Goal: Communication & Community: Answer question/provide support

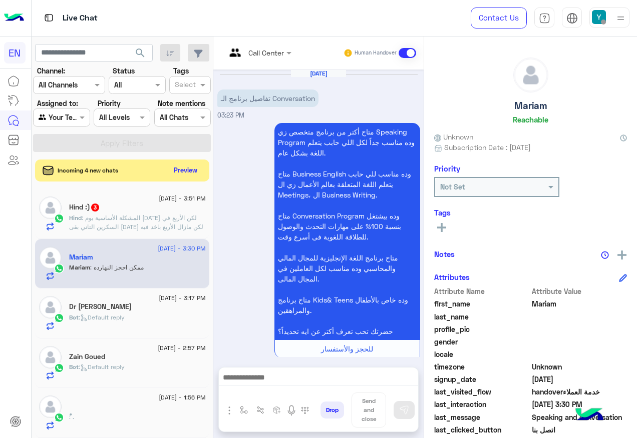
scroll to position [1862, 0]
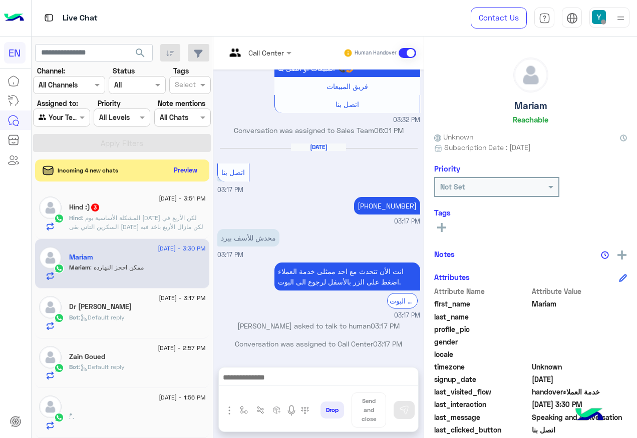
click at [154, 207] on div "Hind :) 3" at bounding box center [137, 208] width 137 height 11
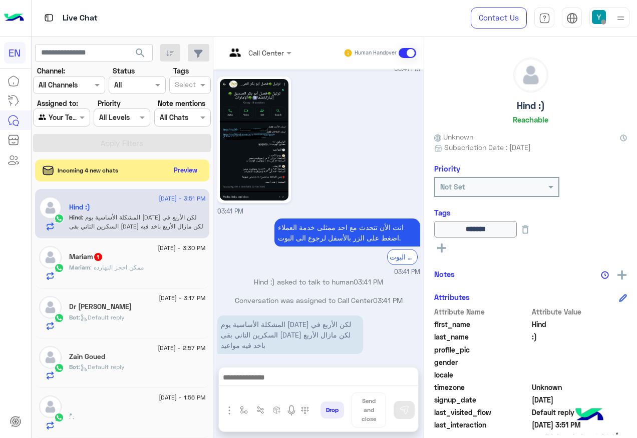
scroll to position [100, 0]
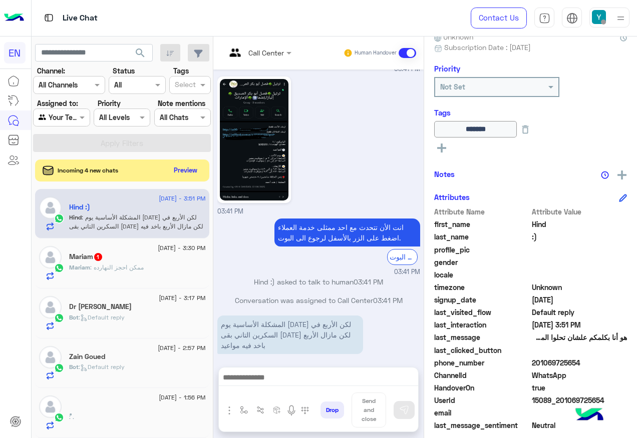
click at [564, 362] on span "201069725654" at bounding box center [580, 363] width 96 height 11
copy span "201069725654"
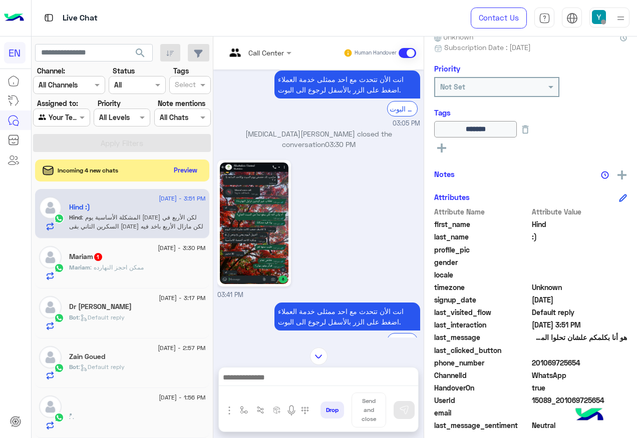
scroll to position [551, 0]
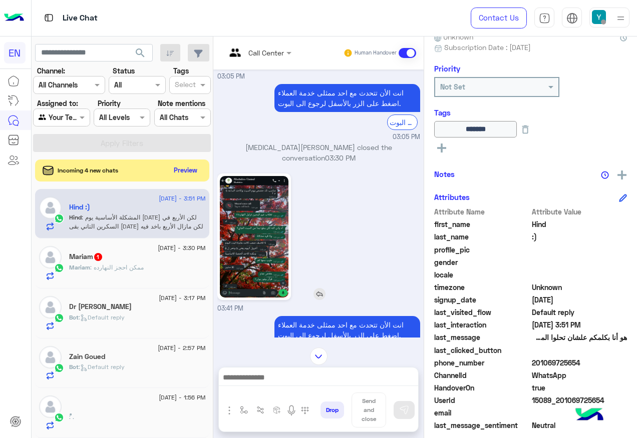
click at [237, 258] on img at bounding box center [254, 237] width 69 height 122
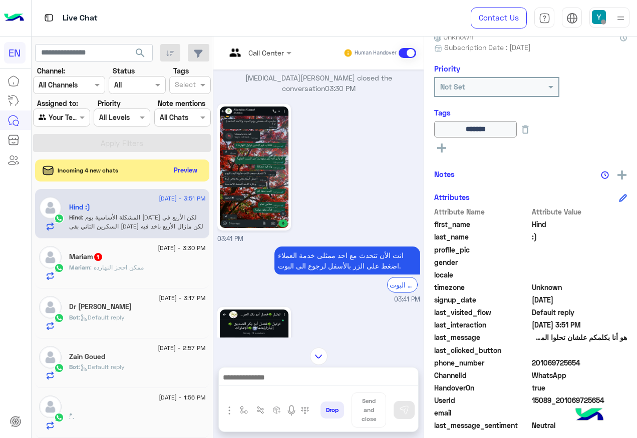
scroll to position [701, 0]
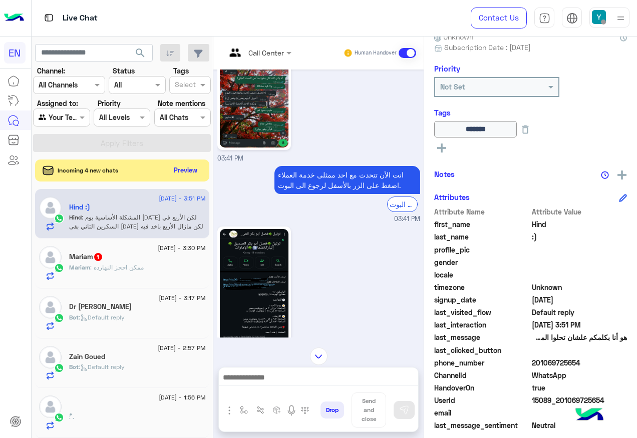
click at [265, 255] on img at bounding box center [254, 290] width 69 height 122
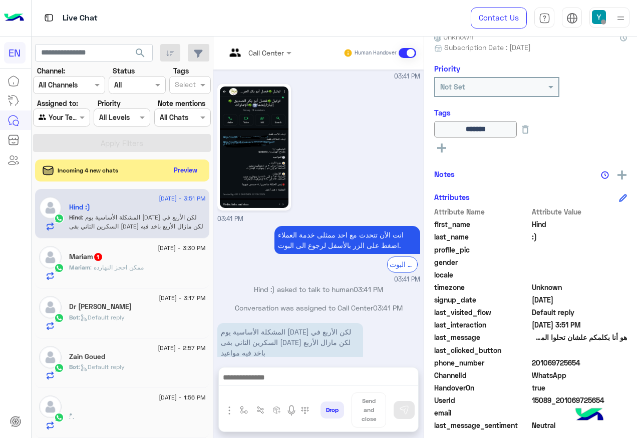
scroll to position [850, 0]
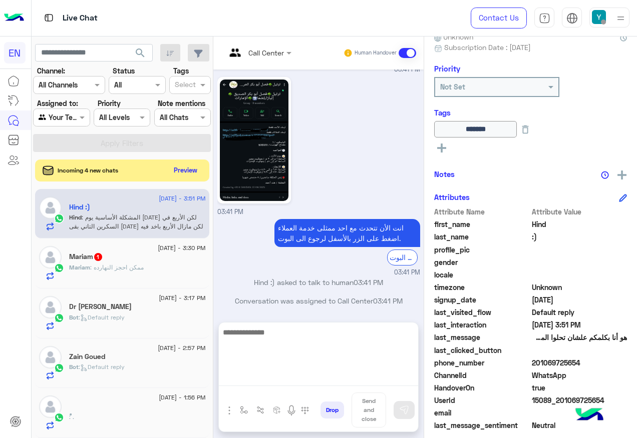
click at [293, 377] on textarea at bounding box center [318, 356] width 199 height 60
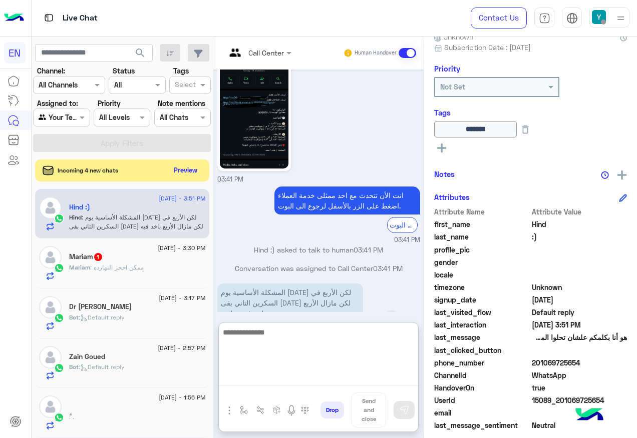
scroll to position [896, 0]
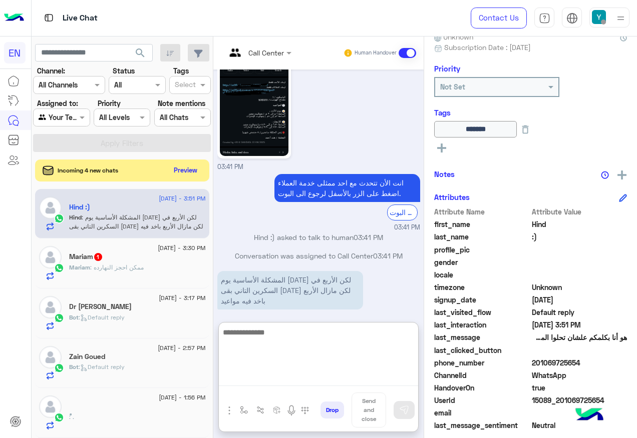
click at [325, 339] on textarea at bounding box center [318, 356] width 199 height 60
type textarea "*"
type textarea "**********"
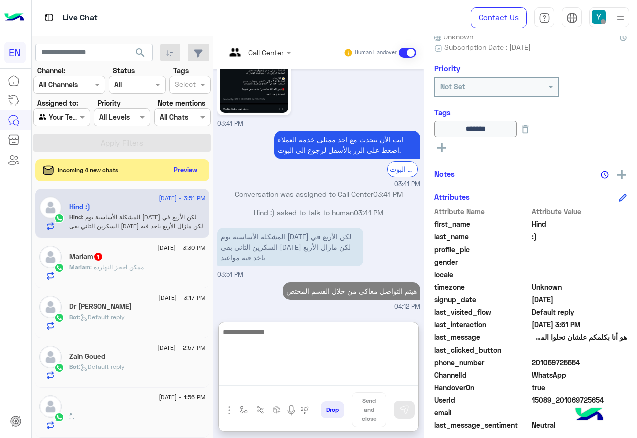
scroll to position [957, 0]
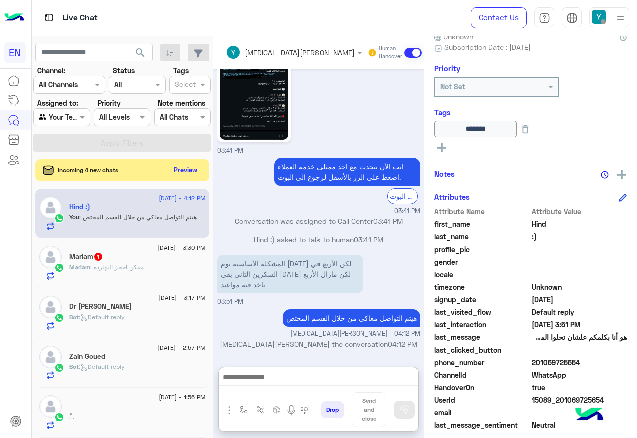
click at [135, 255] on div "Mariam 1" at bounding box center [137, 258] width 137 height 11
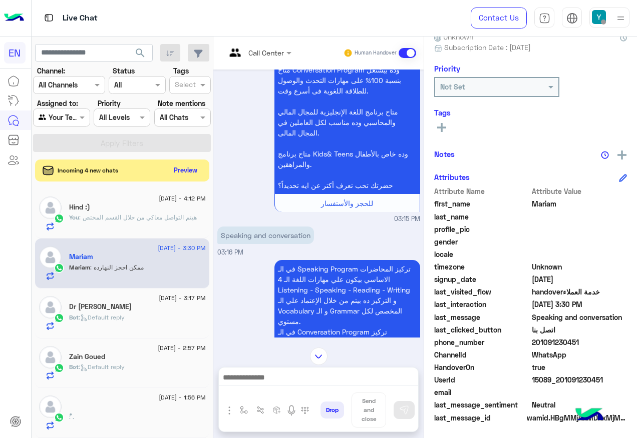
scroll to position [485, 0]
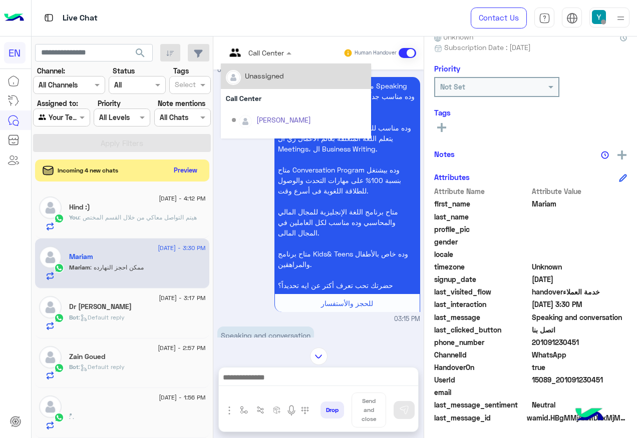
click at [274, 56] on div at bounding box center [259, 53] width 76 height 12
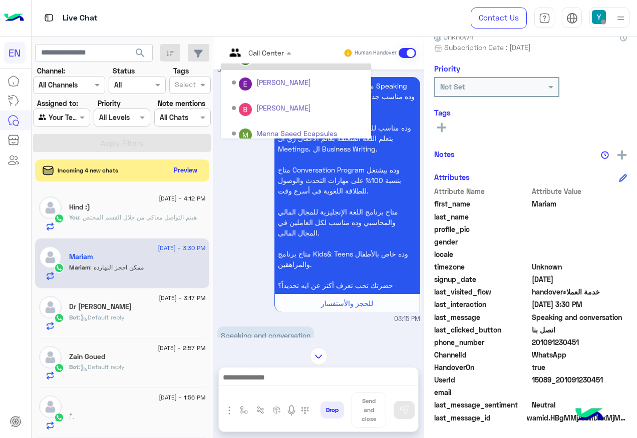
scroll to position [166, 0]
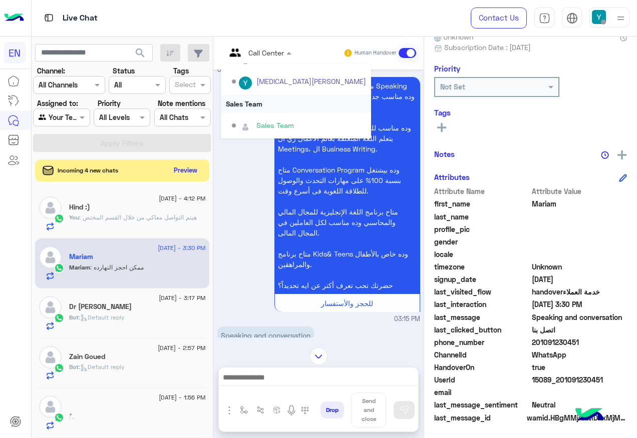
click at [271, 110] on div "Sales Team" at bounding box center [296, 104] width 150 height 19
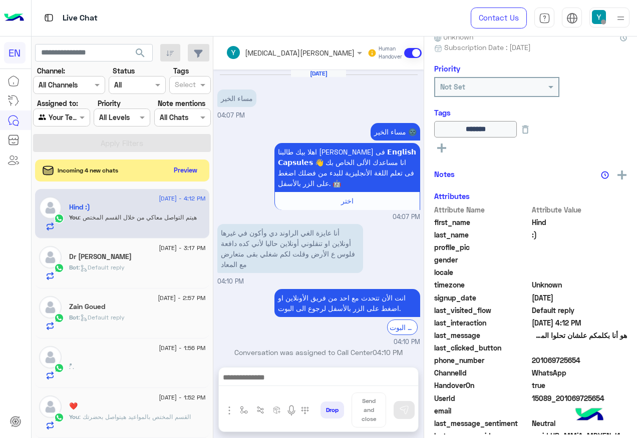
scroll to position [805, 0]
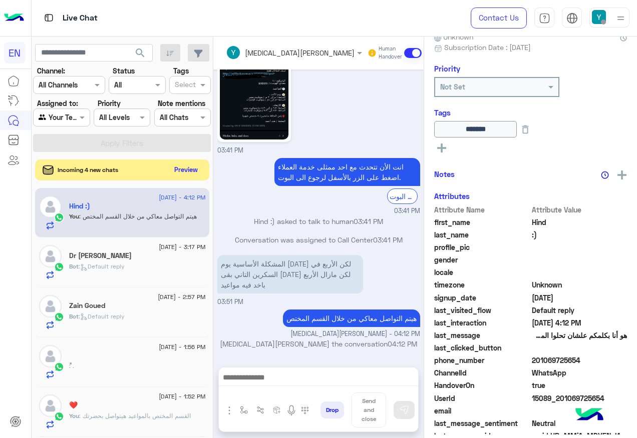
click at [189, 171] on button "Preview" at bounding box center [186, 170] width 31 height 14
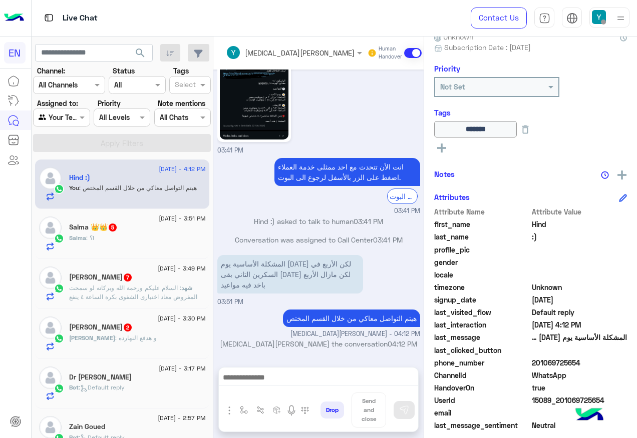
click at [170, 339] on div "[PERSON_NAME] : و هدفع النهارده" at bounding box center [137, 343] width 137 height 18
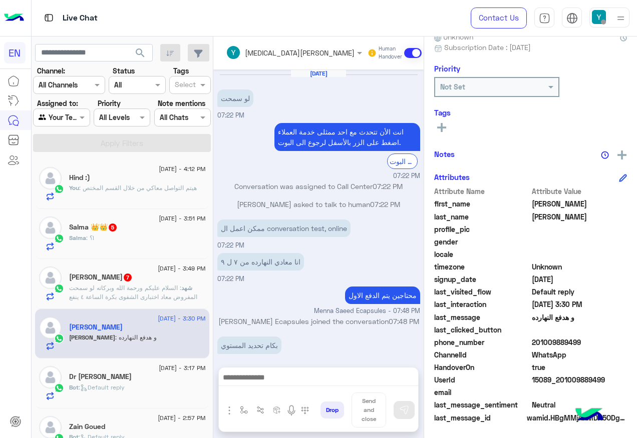
scroll to position [444, 0]
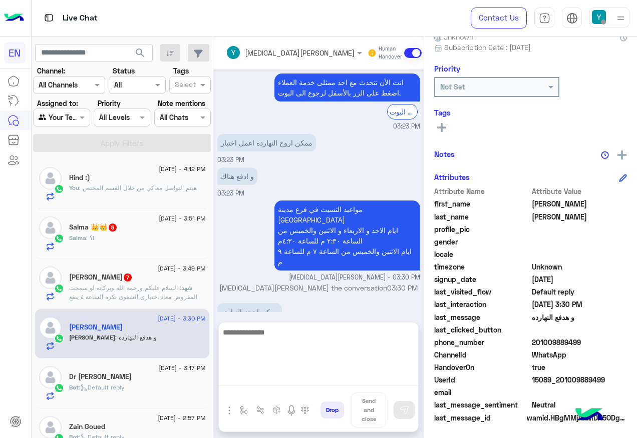
click at [321, 382] on textarea at bounding box center [318, 356] width 199 height 60
click at [326, 340] on textarea at bounding box center [318, 356] width 199 height 60
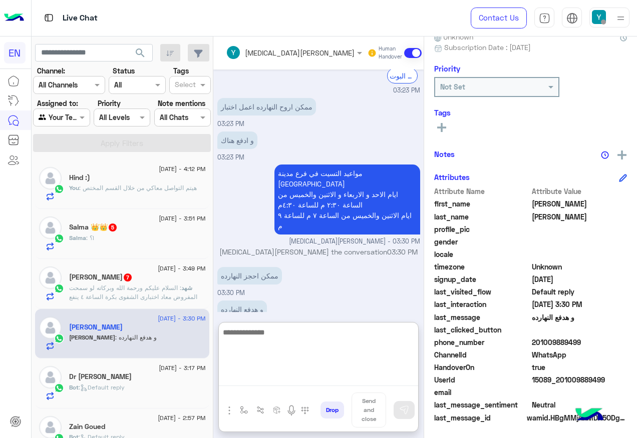
scroll to position [490, 0]
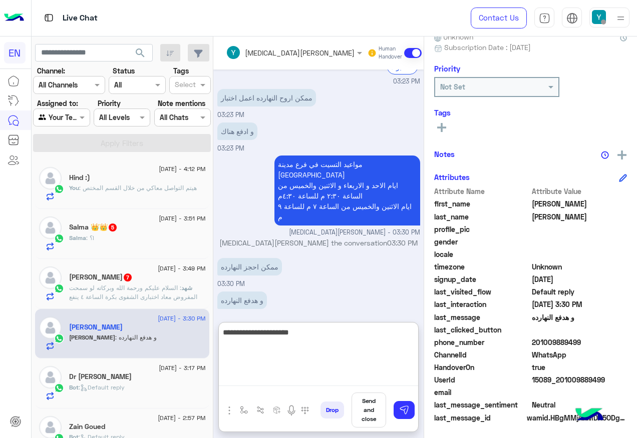
type textarea "**********"
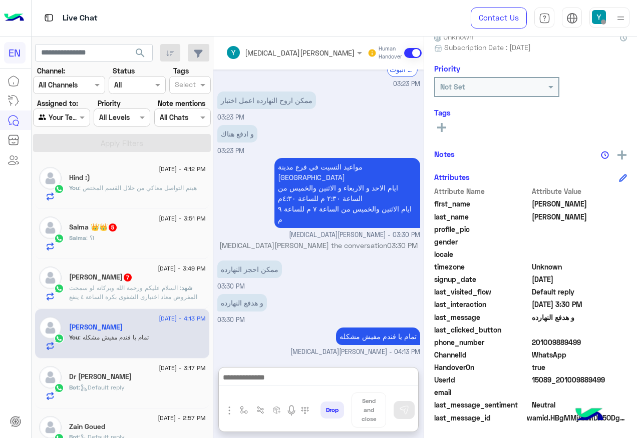
click at [151, 289] on span ": السلام عليكم ورحمة الله وبركاته لو سمحت المفروض معاد اختبارى الشفوى بكرة السا…" at bounding box center [133, 297] width 128 height 26
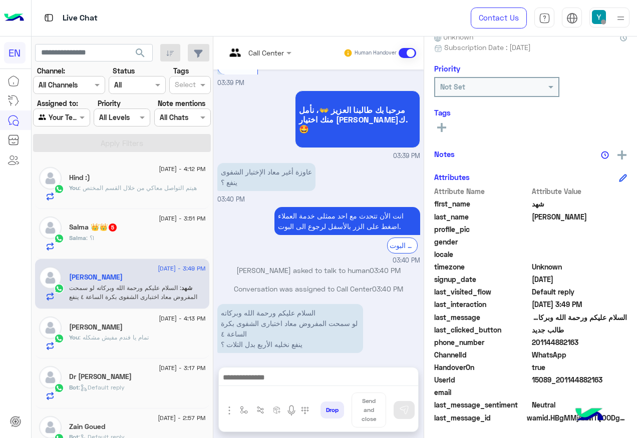
scroll to position [101, 0]
click at [550, 341] on span "201144882163" at bounding box center [580, 342] width 96 height 11
copy span "201144882163"
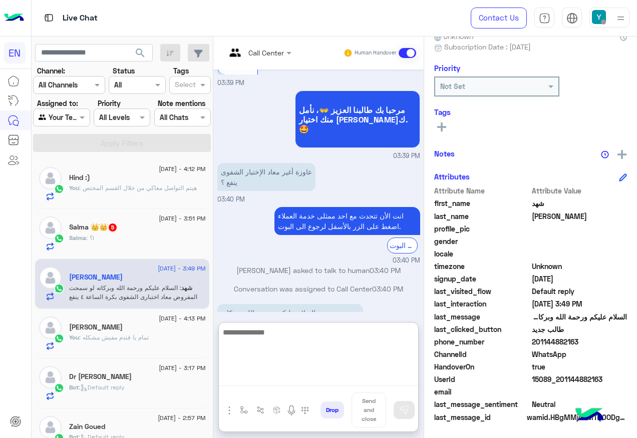
click at [310, 378] on textarea at bounding box center [318, 356] width 199 height 60
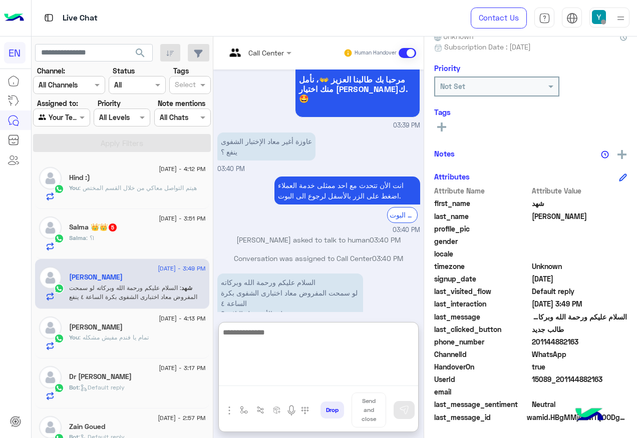
scroll to position [591, 0]
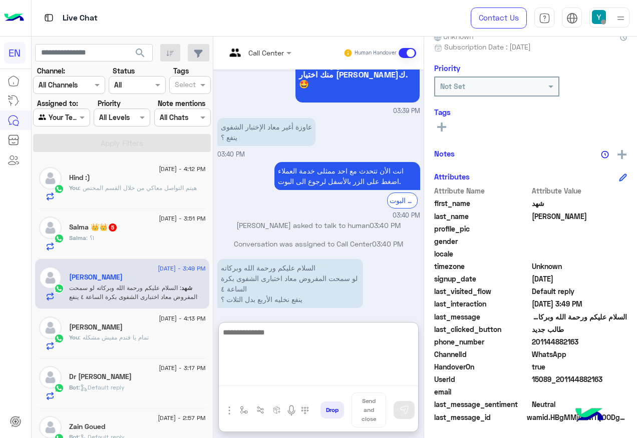
click at [313, 336] on textarea at bounding box center [318, 356] width 199 height 60
type textarea "**********"
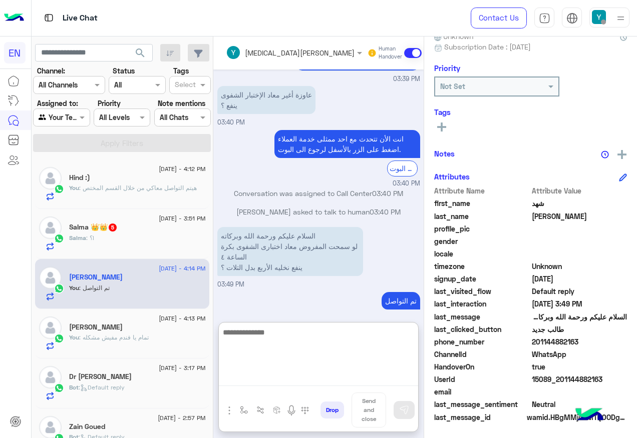
scroll to position [641, 0]
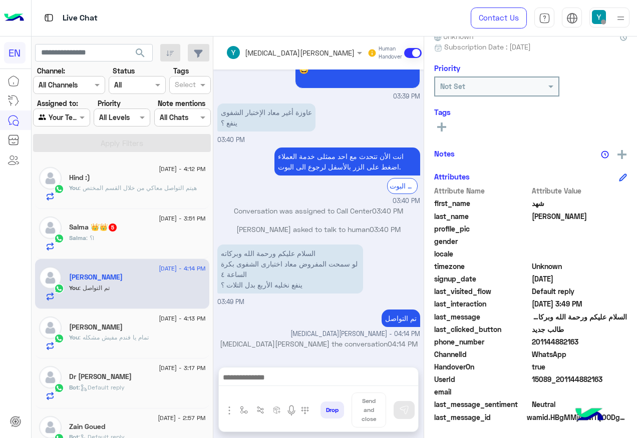
click at [137, 242] on div "Salma : ؟!" at bounding box center [137, 243] width 137 height 18
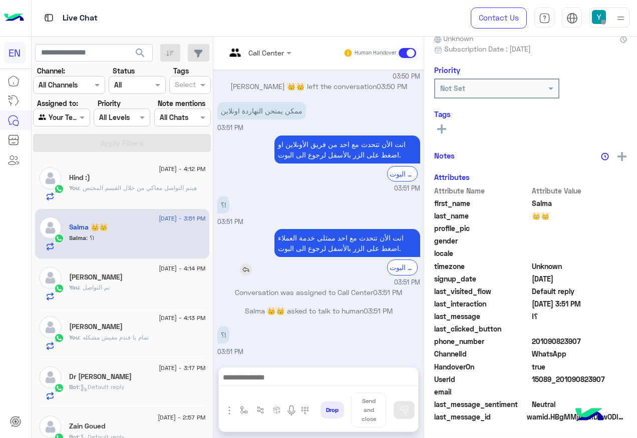
scroll to position [101, 0]
click at [540, 338] on span "201090823907" at bounding box center [580, 342] width 96 height 11
copy span "201090823907"
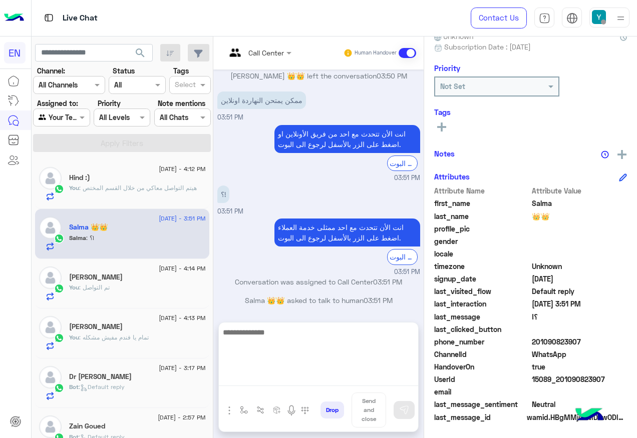
click at [334, 377] on textarea at bounding box center [318, 356] width 199 height 60
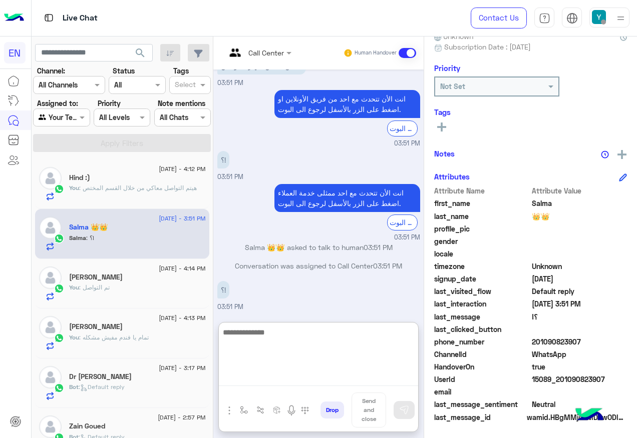
click at [286, 336] on textarea at bounding box center [318, 356] width 199 height 60
type textarea "**********"
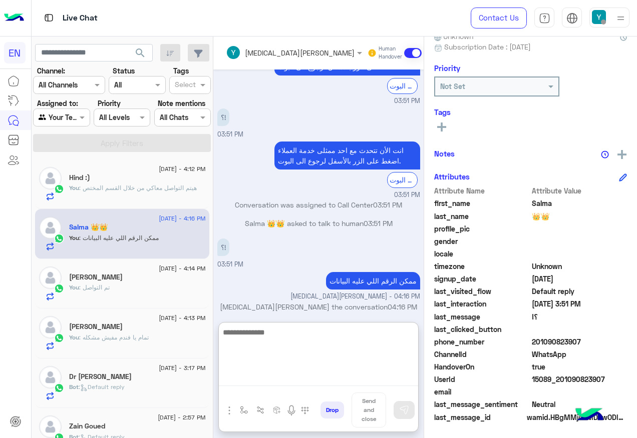
scroll to position [1121, 0]
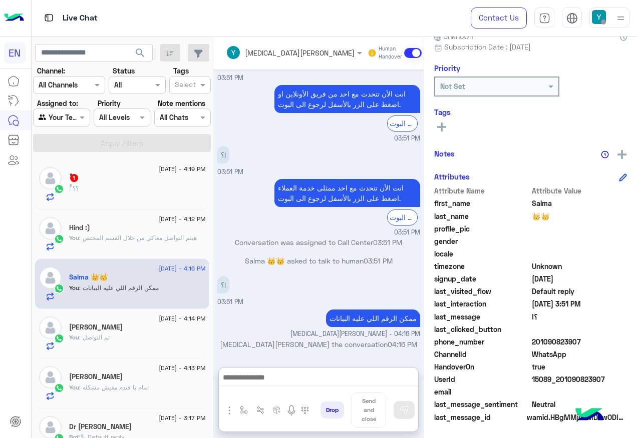
click at [124, 185] on div "ْْ : ؟؟" at bounding box center [137, 193] width 137 height 18
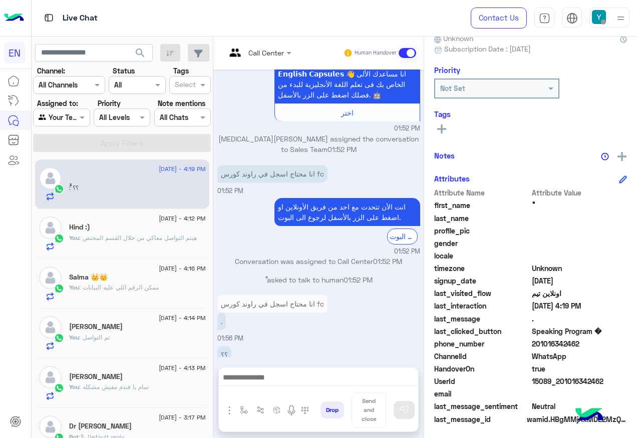
scroll to position [101, 0]
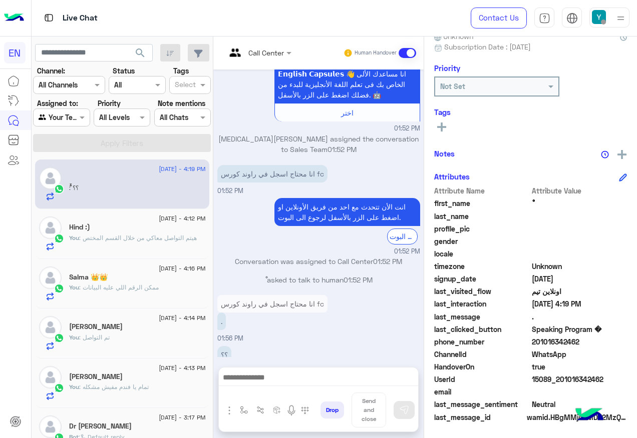
click at [558, 343] on span "201016342462" at bounding box center [580, 342] width 96 height 11
copy span "201016342462"
click at [118, 249] on div "You : هيتم التواصل معاكي من خلال القسم المختص" at bounding box center [137, 243] width 137 height 18
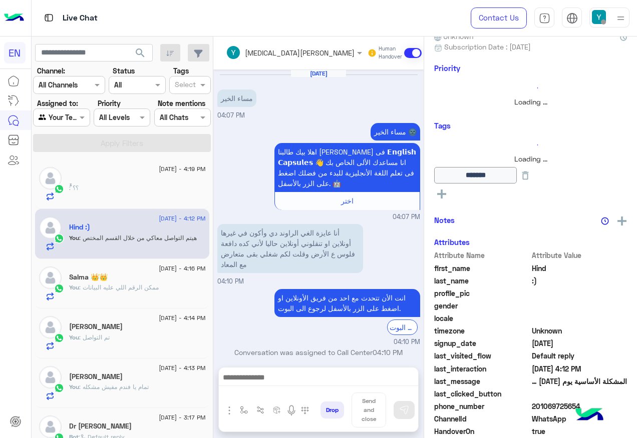
scroll to position [805, 0]
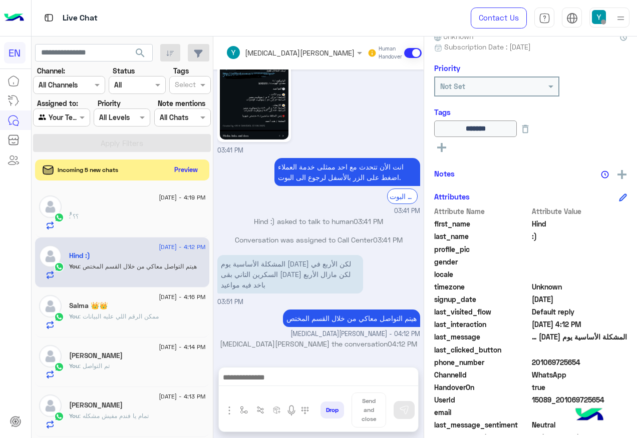
click at [186, 169] on button "Preview" at bounding box center [186, 170] width 31 height 14
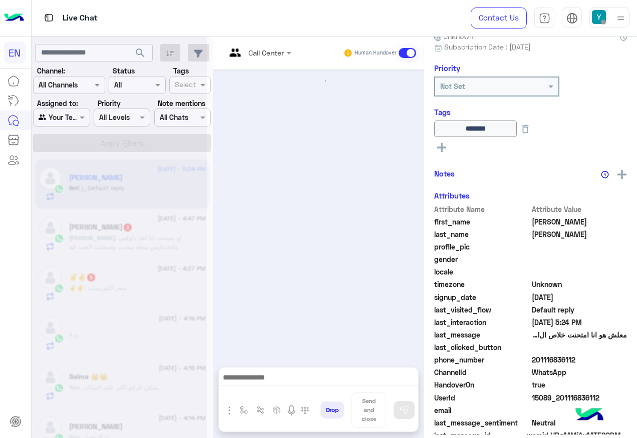
scroll to position [195, 0]
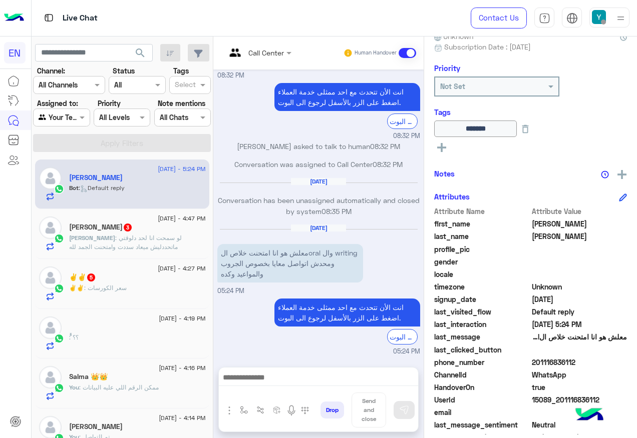
drag, startPoint x: 533, startPoint y: 361, endPoint x: 577, endPoint y: 359, distance: 44.1
click at [577, 359] on span "201116836112" at bounding box center [580, 362] width 96 height 11
copy span "01116836112"
drag, startPoint x: 316, startPoint y: 370, endPoint x: 318, endPoint y: 364, distance: 6.3
click at [318, 370] on div at bounding box center [318, 380] width 199 height 25
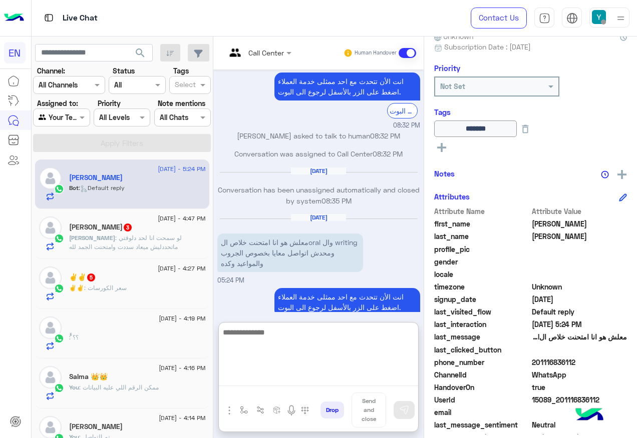
click at [323, 376] on textarea at bounding box center [318, 356] width 199 height 60
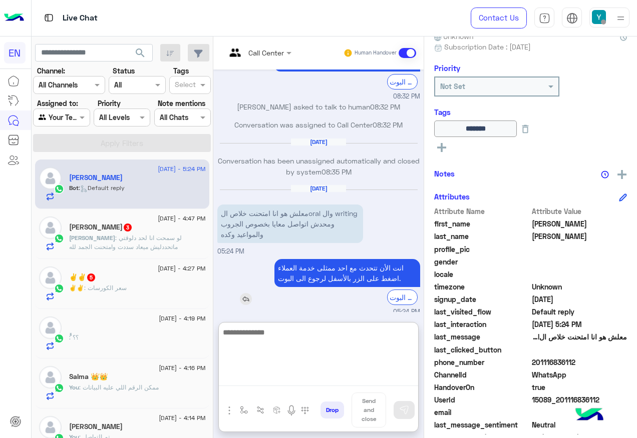
scroll to position [239, 0]
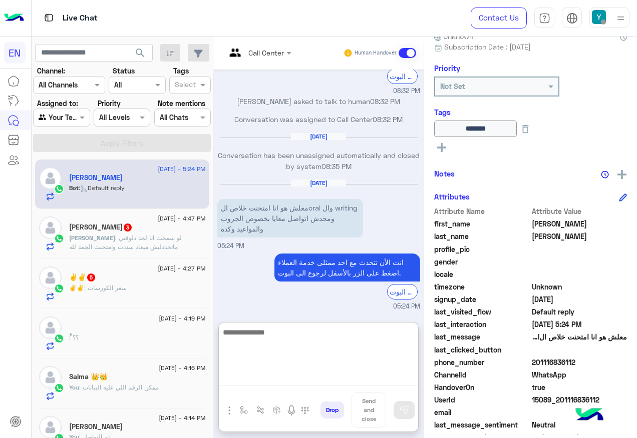
click at [315, 336] on textarea at bounding box center [318, 356] width 199 height 60
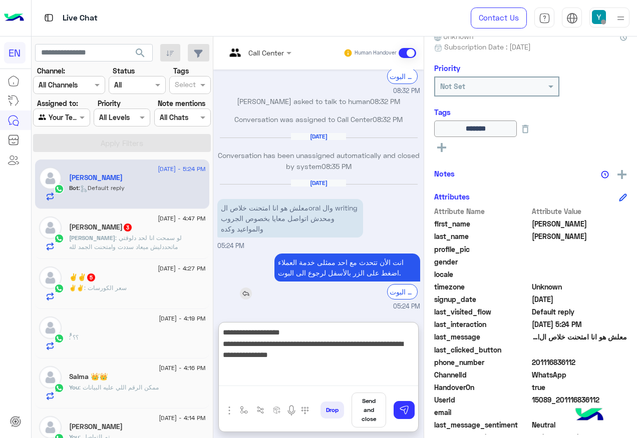
type textarea "**********"
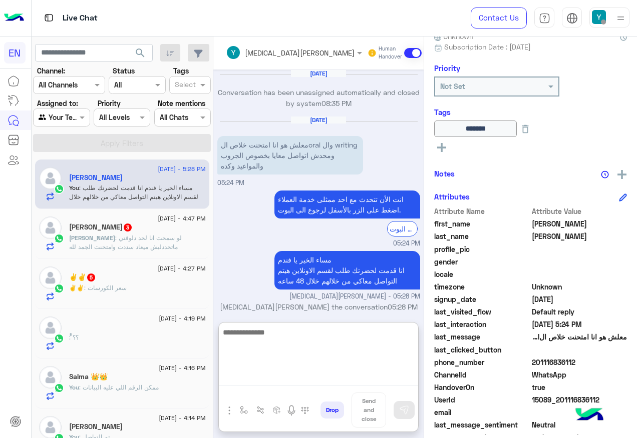
scroll to position [311, 0]
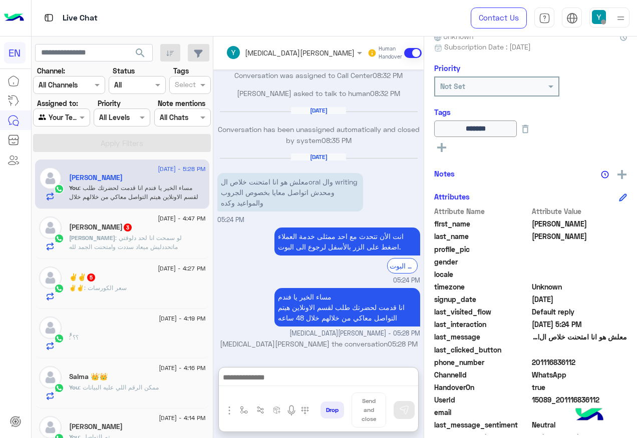
click at [135, 239] on span ": لو سمحت انا لحد دلوقتي ماتحددليش ميعاد سددت وامتحنت الجمد لله" at bounding box center [125, 242] width 113 height 17
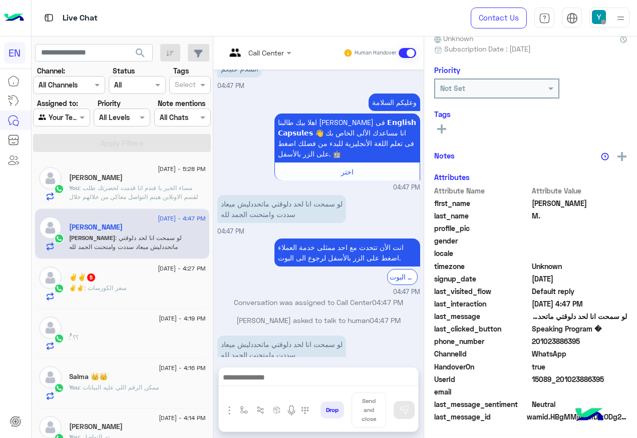
scroll to position [101, 0]
drag, startPoint x: 533, startPoint y: 340, endPoint x: 582, endPoint y: 342, distance: 48.6
click at [582, 342] on span "201023886395" at bounding box center [580, 342] width 96 height 11
copy span "01023886395"
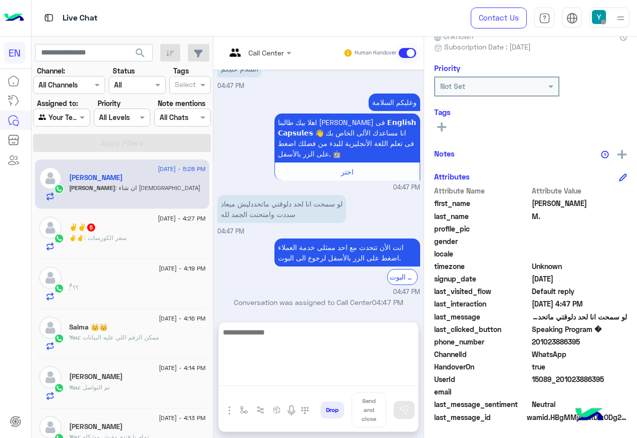
click at [329, 379] on textarea at bounding box center [318, 356] width 199 height 60
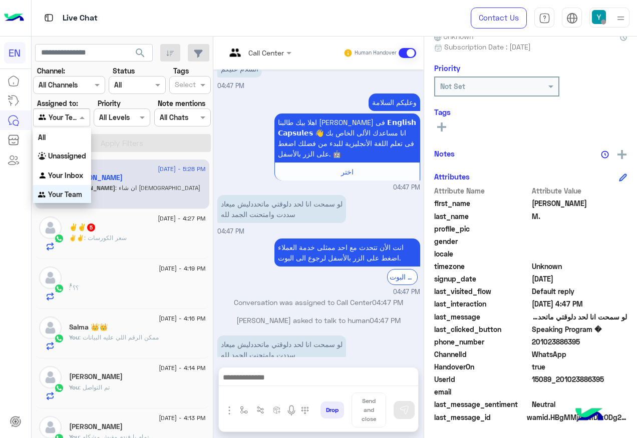
click at [64, 121] on div at bounding box center [62, 118] width 56 height 12
click at [63, 176] on b "Your Inbox" at bounding box center [65, 175] width 35 height 9
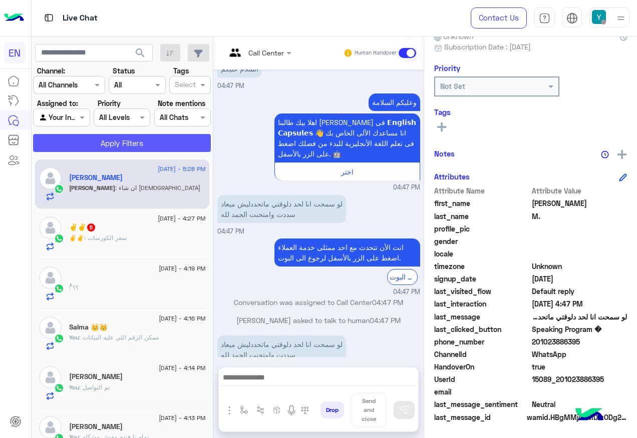
click at [100, 149] on button "Apply Filters" at bounding box center [122, 143] width 178 height 18
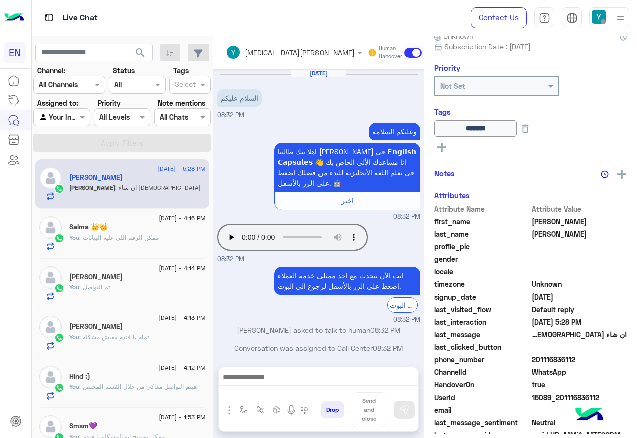
scroll to position [337, 0]
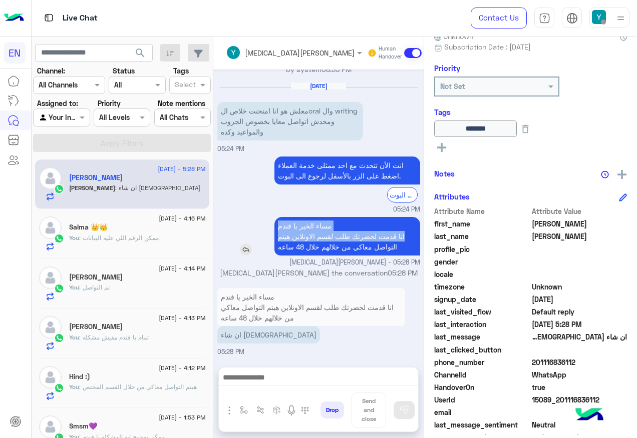
drag, startPoint x: 332, startPoint y: 218, endPoint x: 276, endPoint y: 255, distance: 66.5
click at [276, 255] on div "مساء الخير يا فندم انا قدمت لحضرتك طلب لقسم الاونلاين هيتم التواصل معاكي من خلا…" at bounding box center [347, 236] width 146 height 39
drag, startPoint x: 276, startPoint y: 255, endPoint x: 269, endPoint y: 205, distance: 50.0
click at [269, 205] on small "05:24 PM" at bounding box center [318, 210] width 203 height 10
drag, startPoint x: 273, startPoint y: 214, endPoint x: 292, endPoint y: 265, distance: 54.5
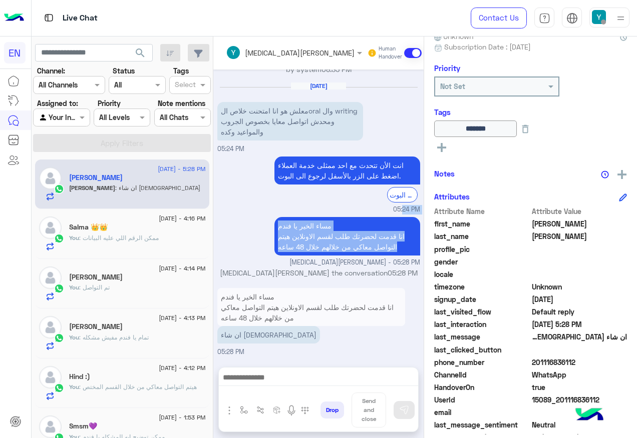
click at [292, 265] on div "[DATE] السلام عليكم 08:32 PM وعليكم السلامة اهلا بيك طالبنا [PERSON_NAME] فى 𝗘𝗻…" at bounding box center [318, 214] width 210 height 288
copy div "05:24 PM مساء الخير يا فندم انا قدمت لحضرتك طلب لقسم الاونلاين هيتم التواصل معا…"
click at [63, 116] on div at bounding box center [62, 118] width 56 height 12
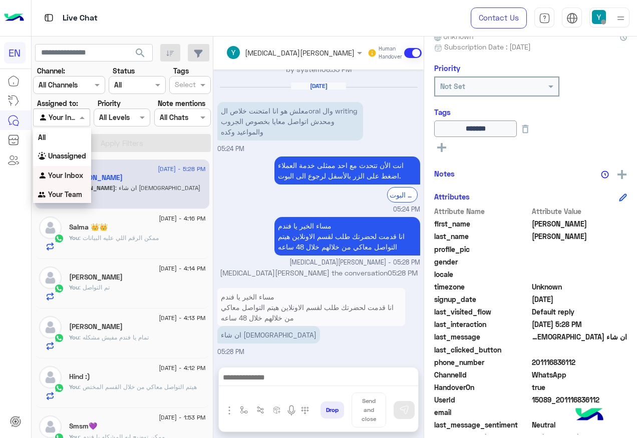
click at [65, 199] on div "Your Team" at bounding box center [62, 195] width 58 height 20
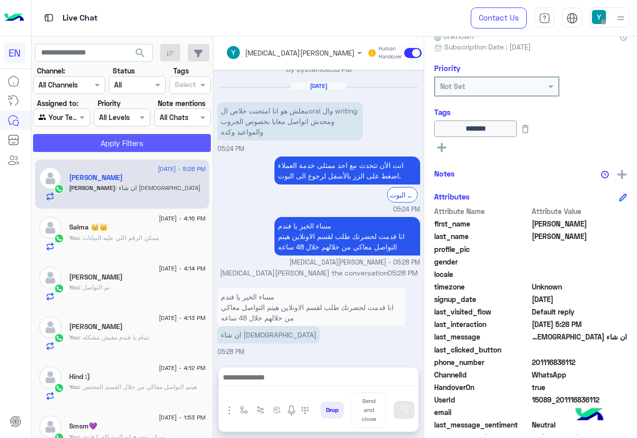
click at [116, 140] on button "Apply Filters" at bounding box center [122, 143] width 178 height 18
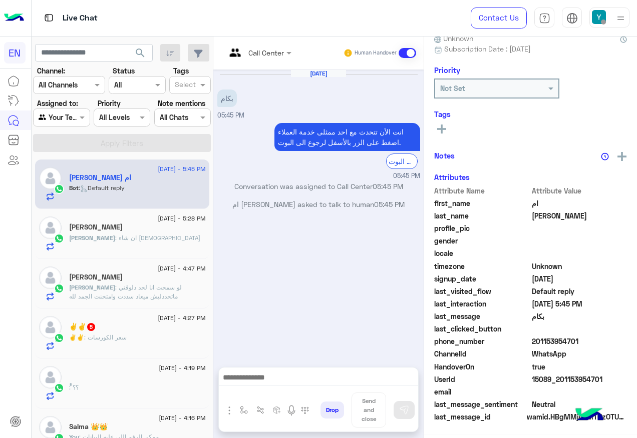
scroll to position [99, 0]
click at [153, 280] on div "[PERSON_NAME]" at bounding box center [137, 278] width 137 height 11
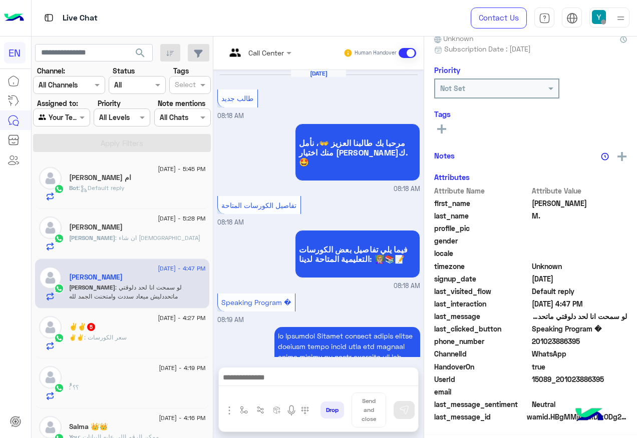
scroll to position [1158, 0]
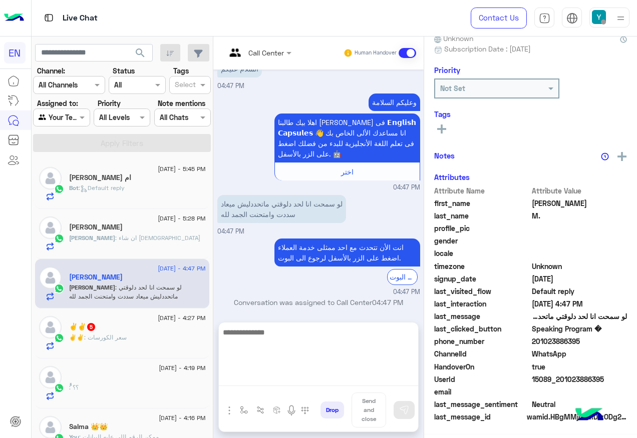
click at [248, 373] on textarea at bounding box center [318, 356] width 199 height 60
paste textarea "**********"
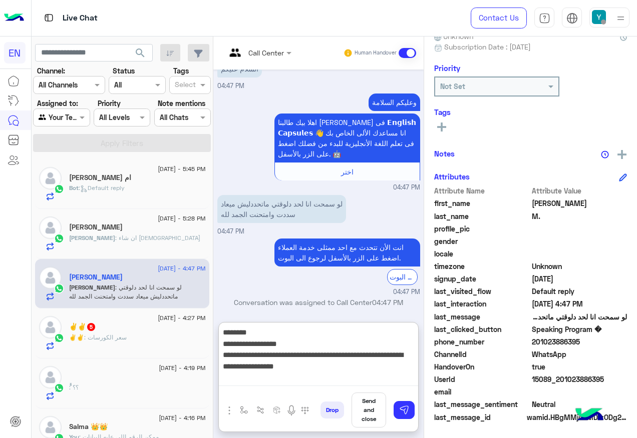
scroll to position [0, 0]
drag, startPoint x: 274, startPoint y: 334, endPoint x: 198, endPoint y: 336, distance: 76.1
click at [198, 336] on mat-drawer-container "search Channel: Channel All Channels Status Channel All Tags Select Assigned to…" at bounding box center [335, 240] width 606 height 406
type textarea "**********"
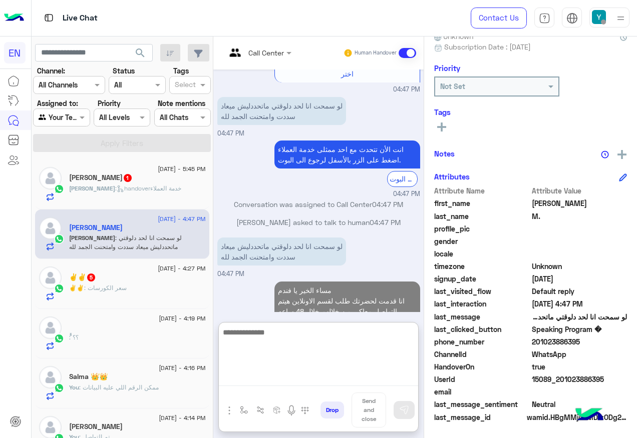
scroll to position [1275, 0]
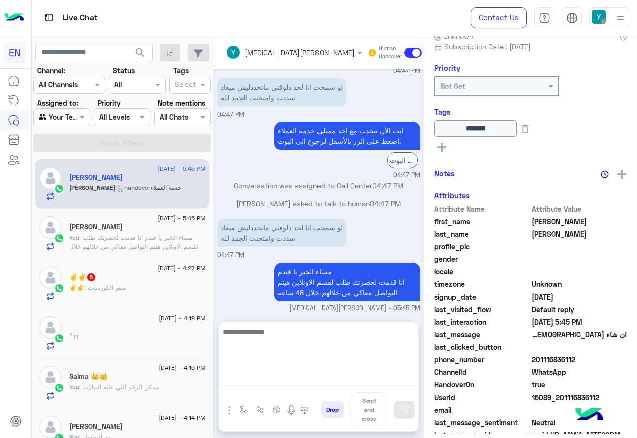
click at [106, 285] on span ": سعر الكورسات" at bounding box center [105, 288] width 43 height 8
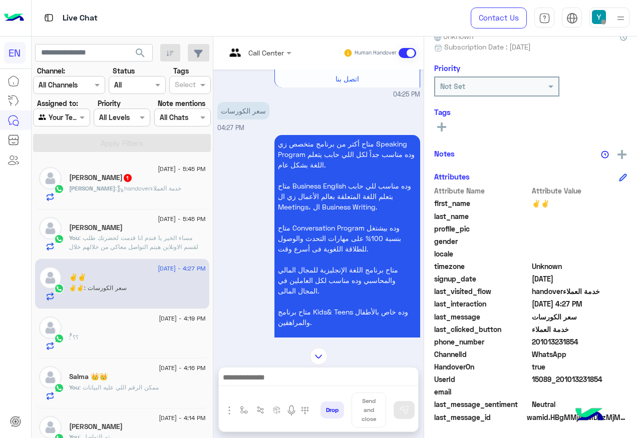
scroll to position [547, 0]
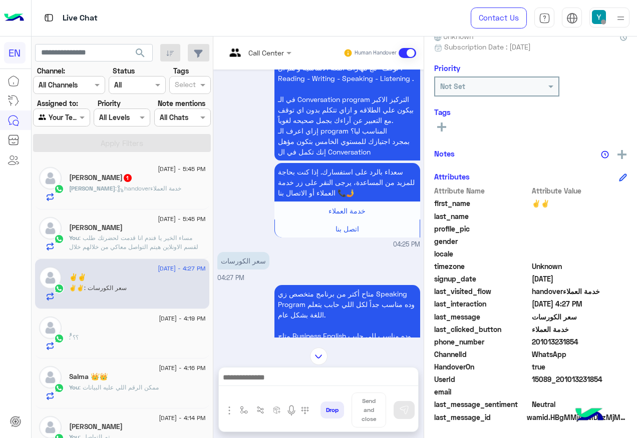
click at [270, 48] on div at bounding box center [259, 53] width 76 height 12
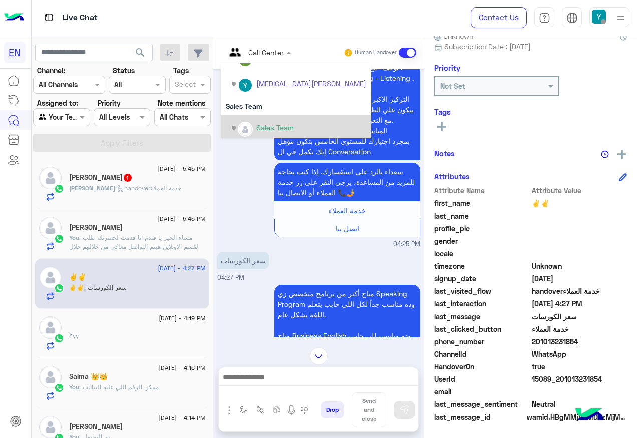
scroll to position [166, 0]
click at [253, 115] on div "Sales Team" at bounding box center [296, 126] width 150 height 26
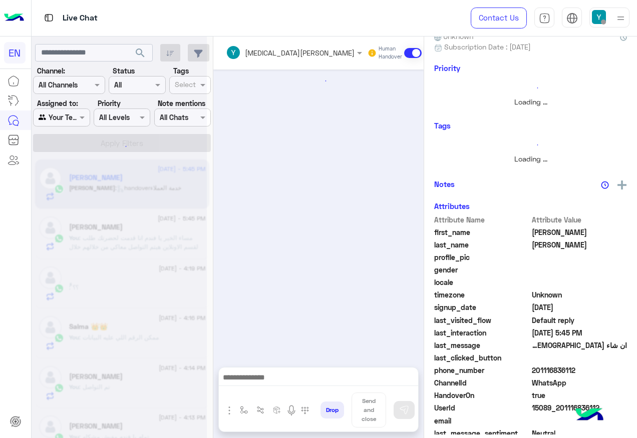
scroll to position [337, 0]
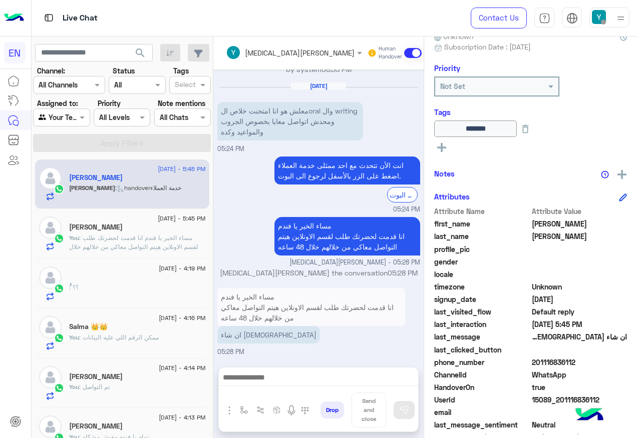
click at [70, 112] on div at bounding box center [62, 118] width 56 height 12
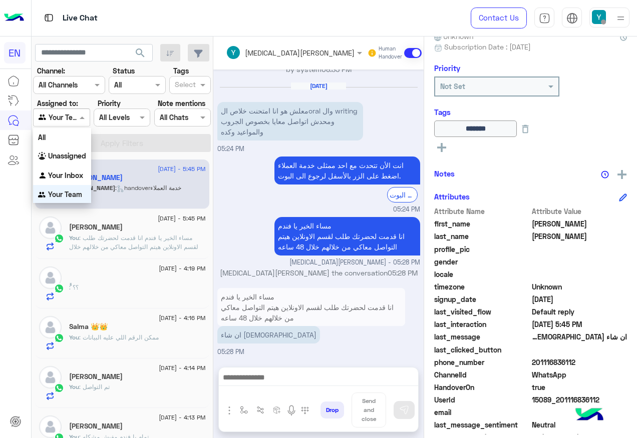
scroll to position [1, 0]
click at [79, 164] on div "Unassigned" at bounding box center [62, 156] width 58 height 20
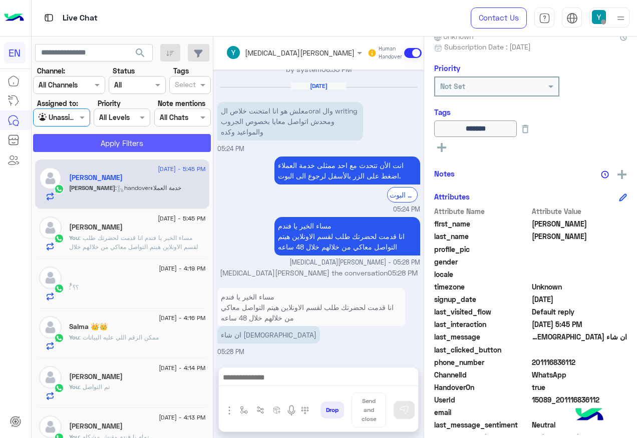
click at [93, 134] on button "Apply Filters" at bounding box center [122, 143] width 178 height 18
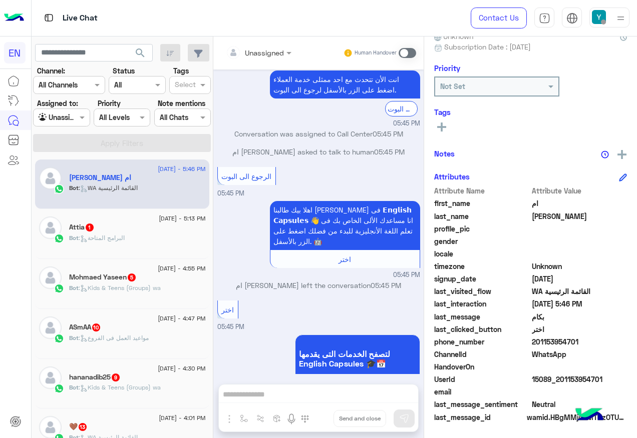
scroll to position [82, 0]
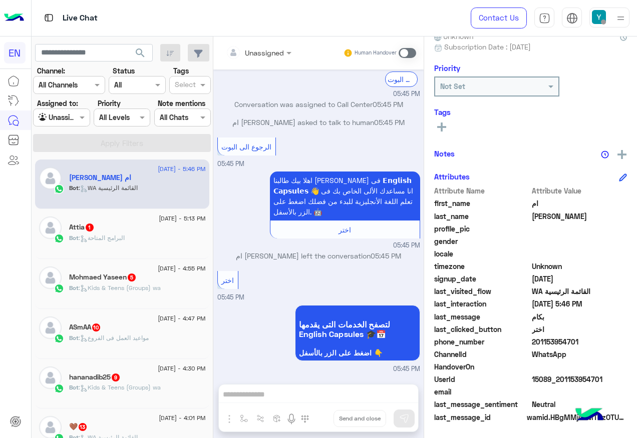
click at [257, 55] on input "text" at bounding box center [246, 53] width 41 height 11
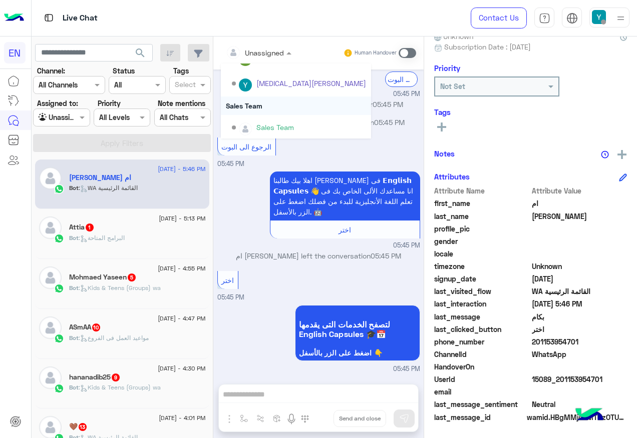
scroll to position [166, 0]
click at [267, 113] on div "Sales Team" at bounding box center [296, 126] width 150 height 26
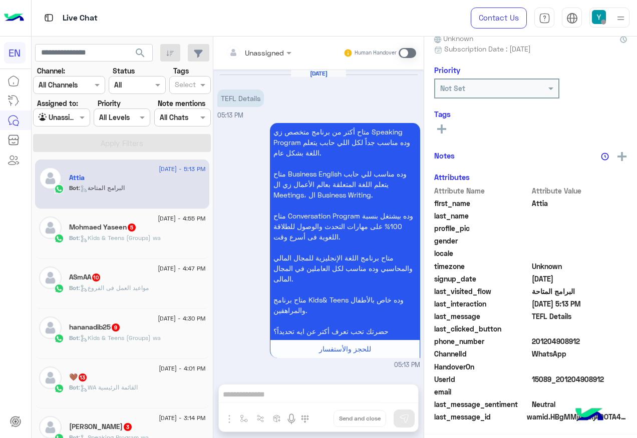
click at [246, 48] on input "text" at bounding box center [246, 53] width 41 height 11
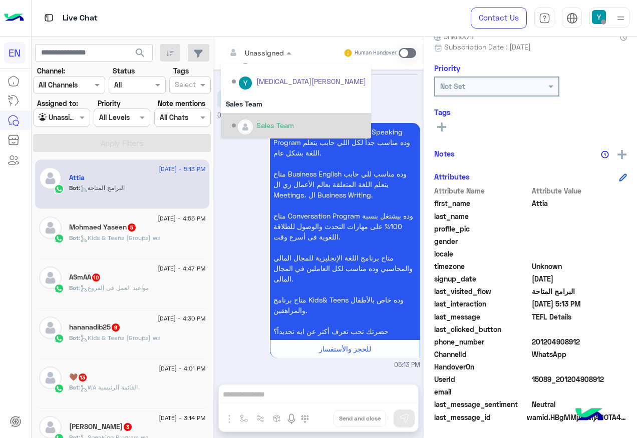
click at [271, 119] on div "Sales Team" at bounding box center [299, 126] width 134 height 18
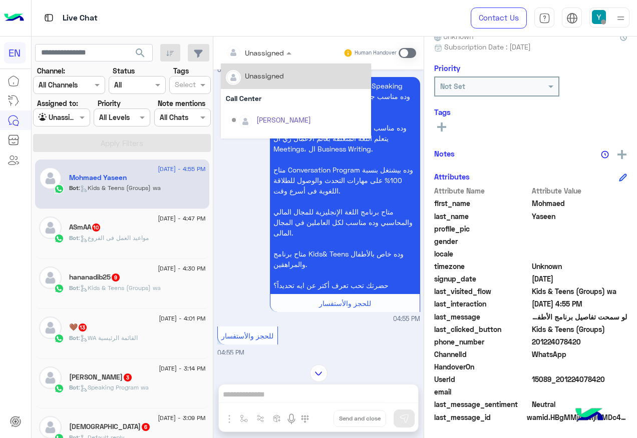
click at [271, 49] on div at bounding box center [259, 53] width 76 height 12
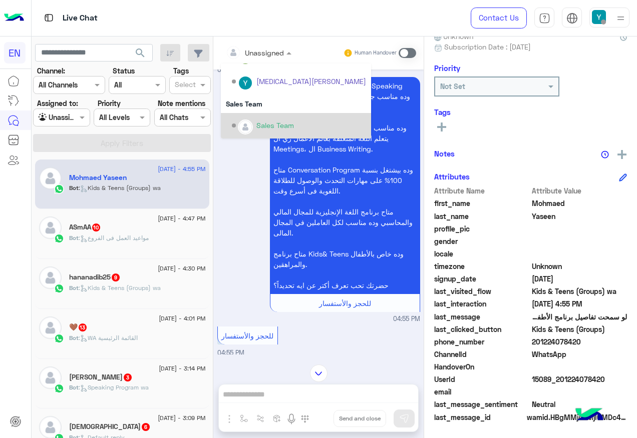
click at [270, 120] on div "Sales Team" at bounding box center [275, 125] width 38 height 11
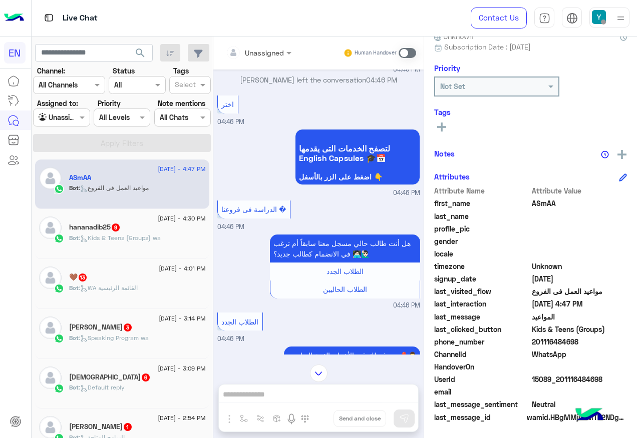
click at [274, 54] on div at bounding box center [259, 53] width 76 height 12
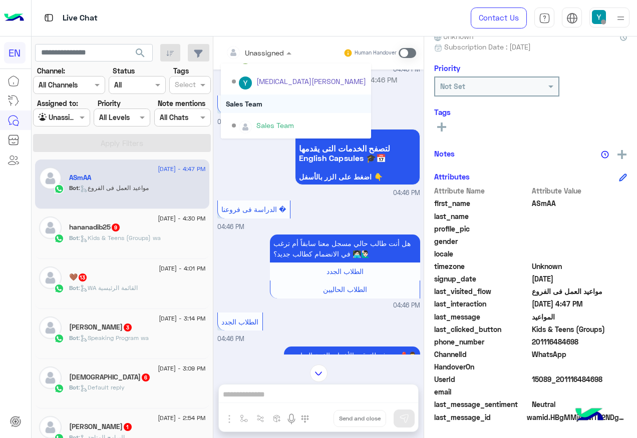
click at [275, 105] on div "Sales Team" at bounding box center [296, 104] width 150 height 19
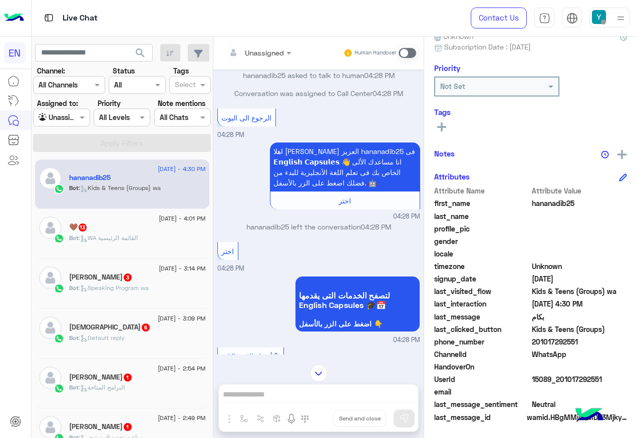
click at [265, 62] on div "Unassigned Human Handover" at bounding box center [318, 53] width 210 height 33
click at [272, 57] on div "Unassigned" at bounding box center [264, 53] width 39 height 11
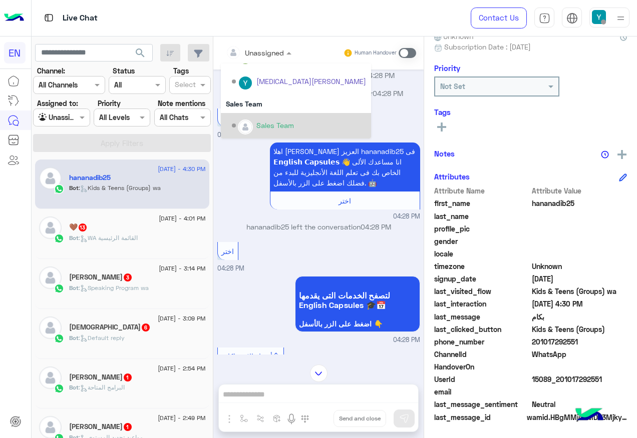
click at [289, 122] on div "Sales Team" at bounding box center [275, 125] width 38 height 11
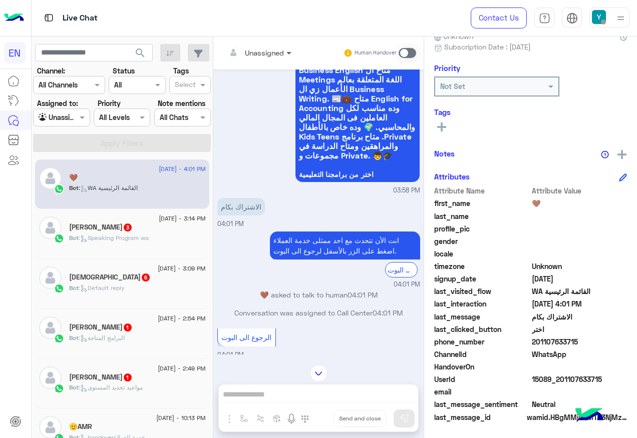
click at [289, 49] on span at bounding box center [290, 53] width 13 height 11
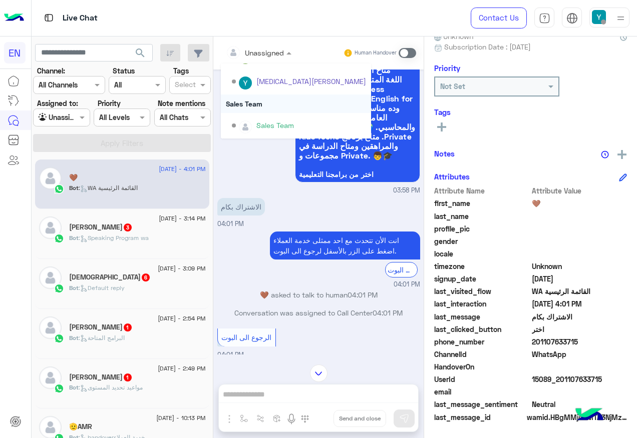
click at [288, 107] on div "Sales Team" at bounding box center [296, 104] width 150 height 19
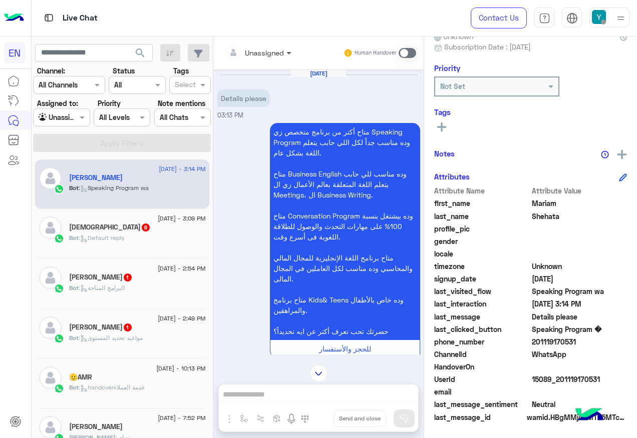
click at [284, 56] on span at bounding box center [290, 53] width 13 height 11
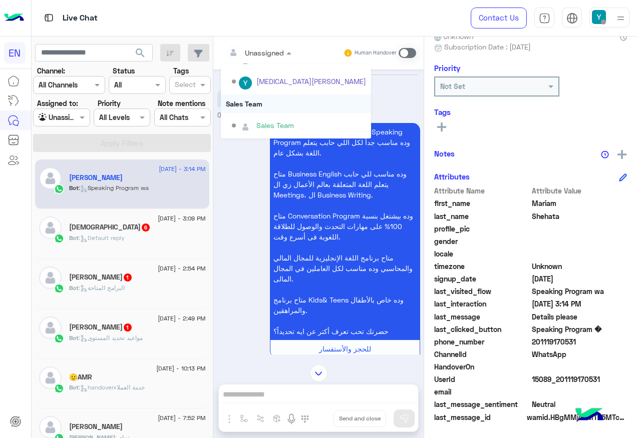
click at [274, 111] on div "Sales Team" at bounding box center [296, 104] width 150 height 19
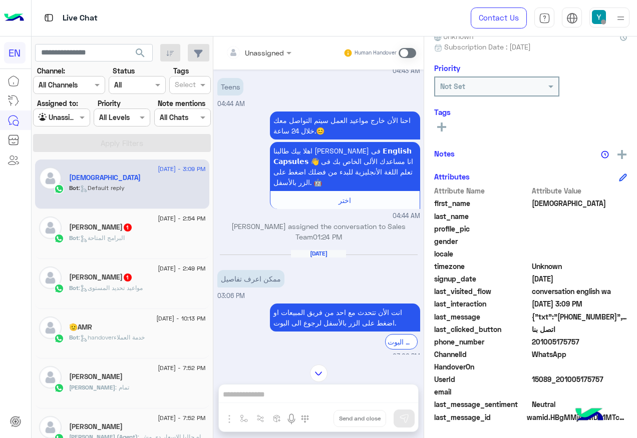
click at [262, 49] on input "text" at bounding box center [246, 53] width 41 height 11
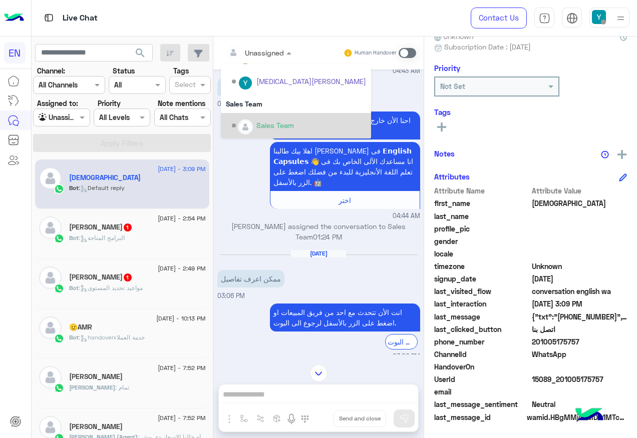
click at [266, 138] on div "Sales Team" at bounding box center [296, 126] width 150 height 26
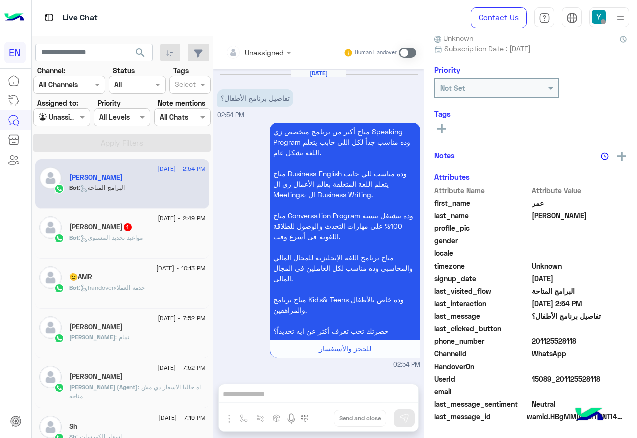
click at [249, 48] on input "text" at bounding box center [246, 53] width 41 height 11
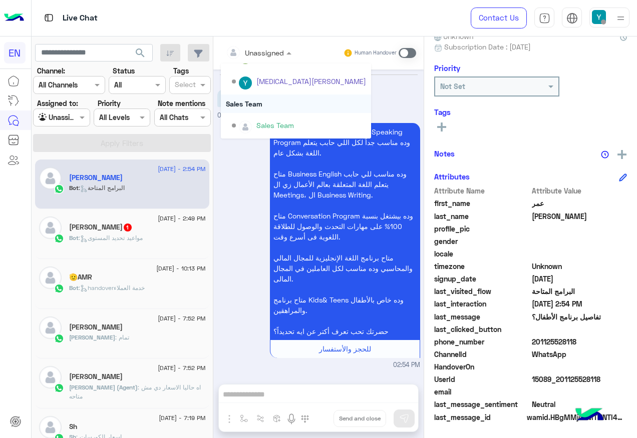
click at [262, 112] on div "Sales Team" at bounding box center [296, 104] width 150 height 19
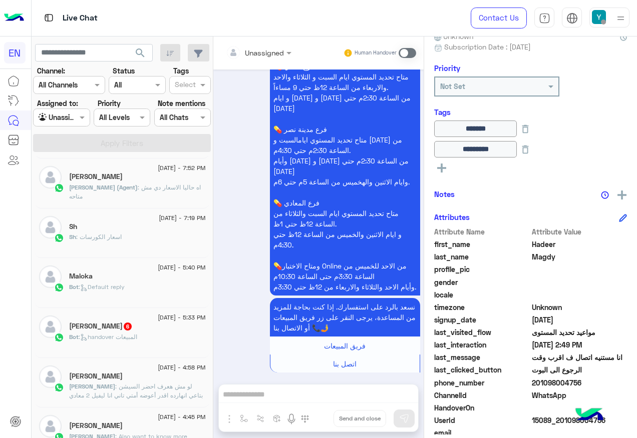
click at [158, 317] on span "[DATE] - 5:33 PM" at bounding box center [182, 317] width 48 height 9
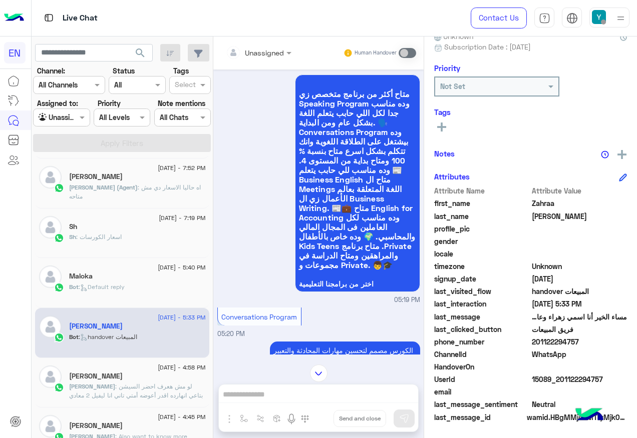
click at [273, 53] on div at bounding box center [259, 53] width 76 height 12
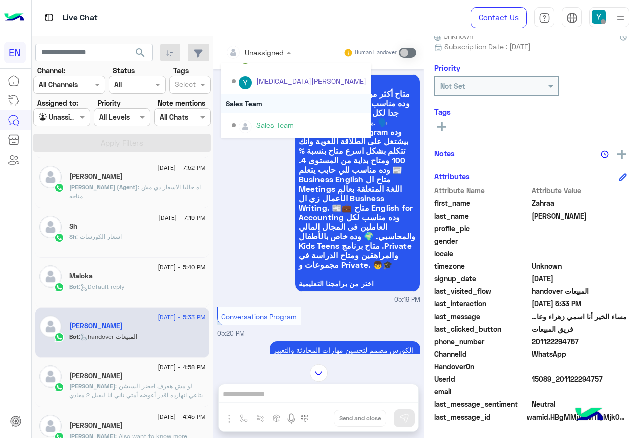
click at [273, 109] on div "Sales Team" at bounding box center [296, 104] width 150 height 19
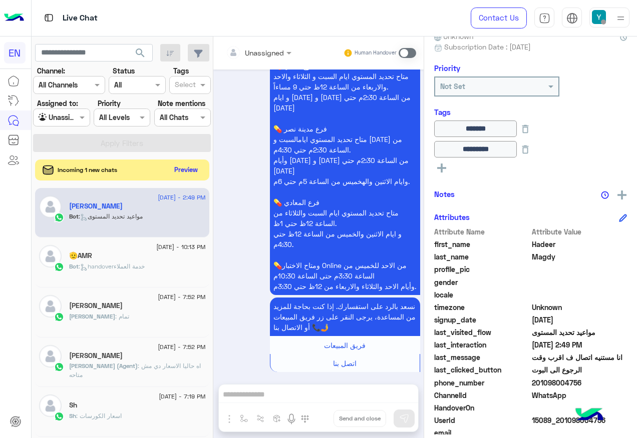
click at [186, 168] on button "Preview" at bounding box center [186, 170] width 31 height 14
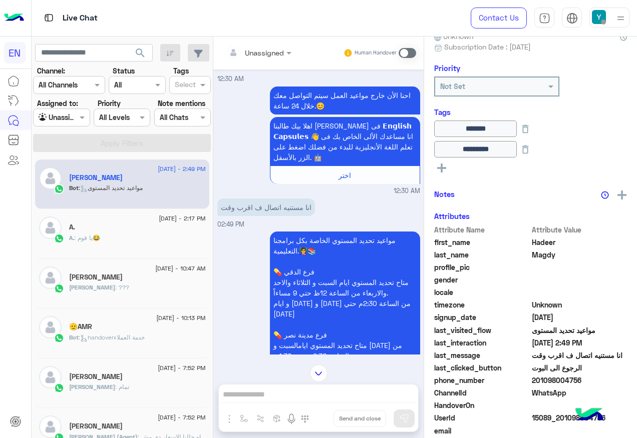
scroll to position [1195, 0]
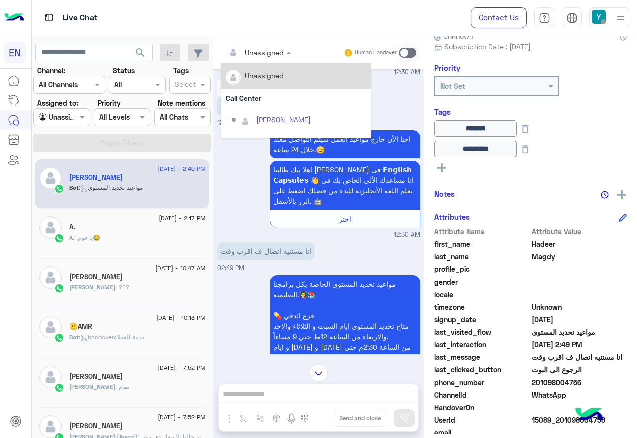
click at [270, 55] on div at bounding box center [259, 53] width 76 height 12
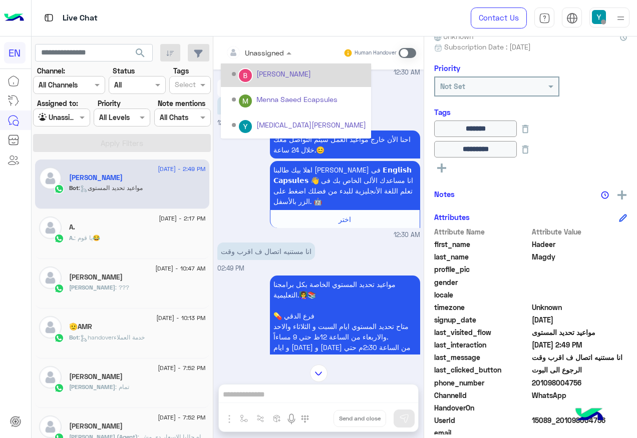
scroll to position [166, 0]
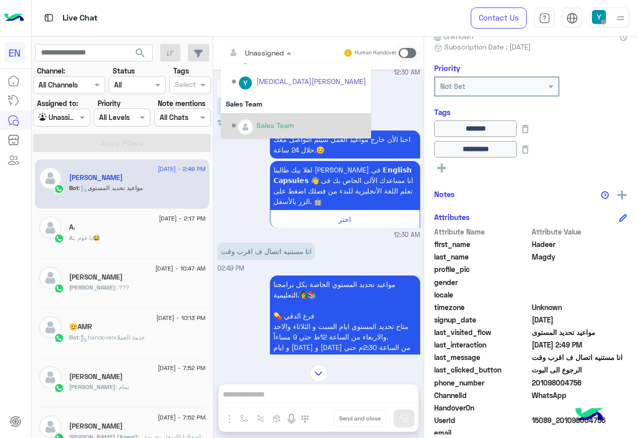
click at [288, 114] on div "Sales Team" at bounding box center [296, 126] width 150 height 26
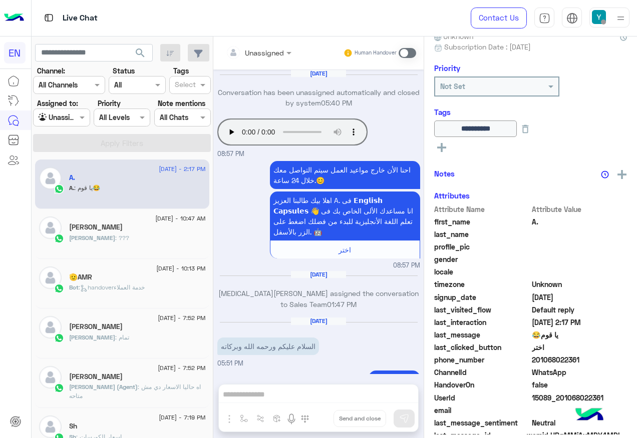
scroll to position [1151, 0]
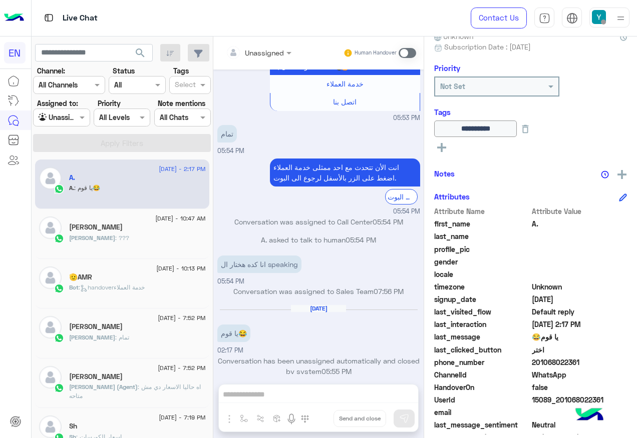
click at [270, 48] on div at bounding box center [259, 53] width 76 height 12
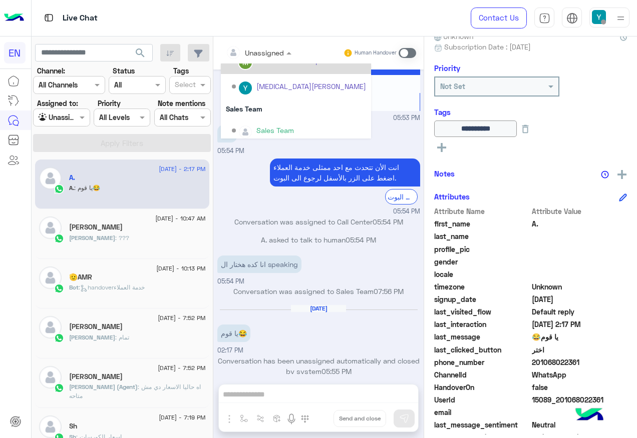
scroll to position [166, 0]
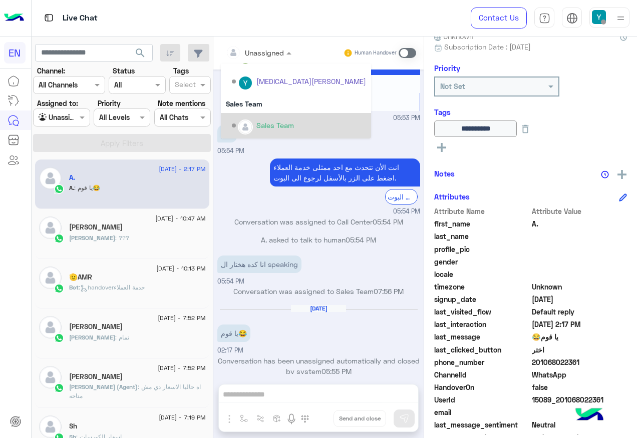
click at [285, 116] on div "Sales Team" at bounding box center [296, 126] width 150 height 26
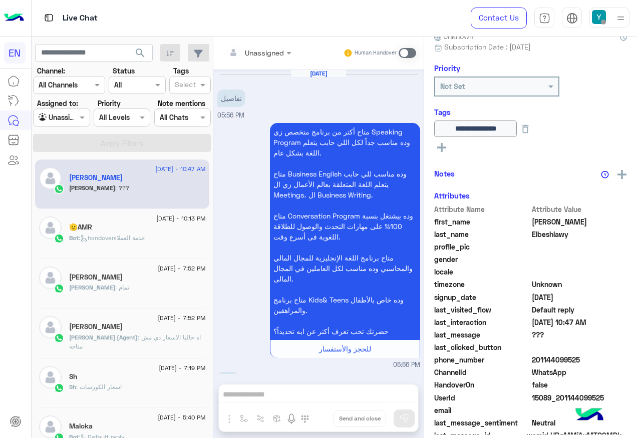
scroll to position [258, 0]
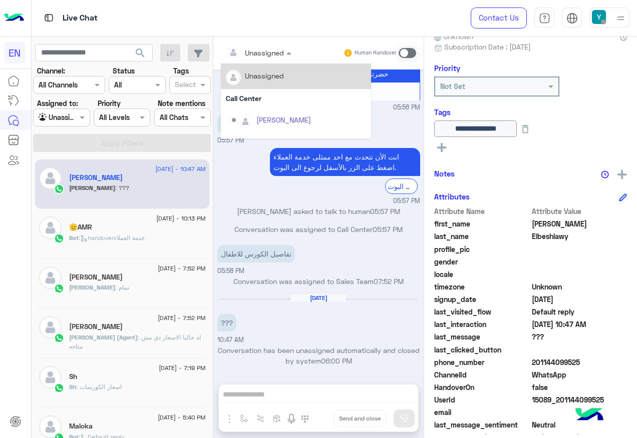
click at [276, 57] on div "Unassigned" at bounding box center [264, 53] width 39 height 11
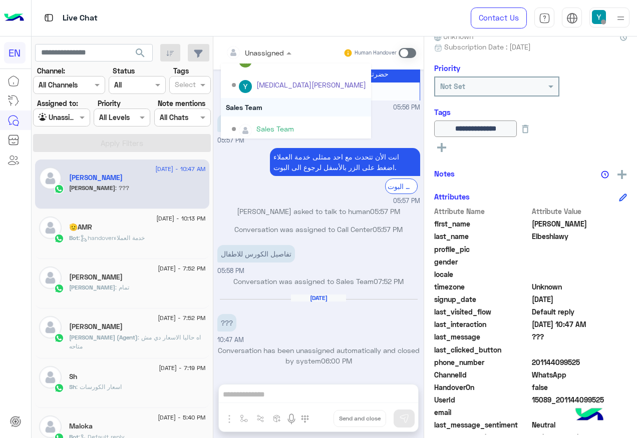
scroll to position [166, 0]
click at [275, 107] on div "Sales Team" at bounding box center [296, 104] width 150 height 19
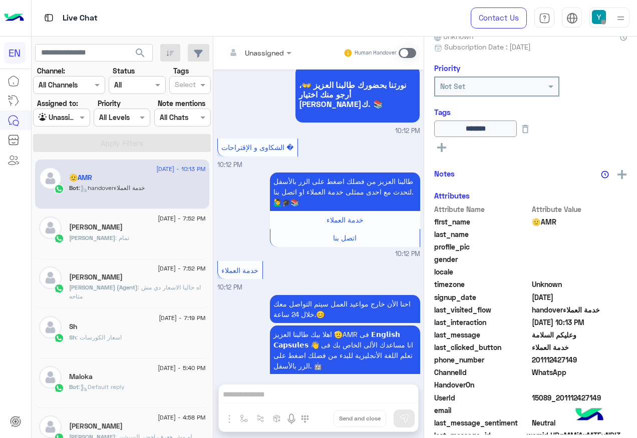
scroll to position [576, 0]
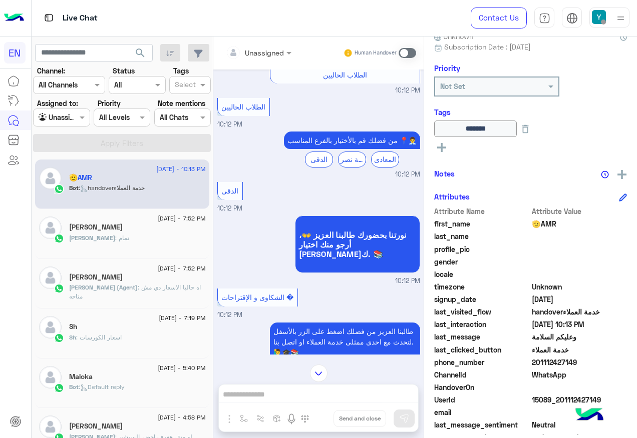
click at [264, 56] on input "text" at bounding box center [246, 53] width 41 height 11
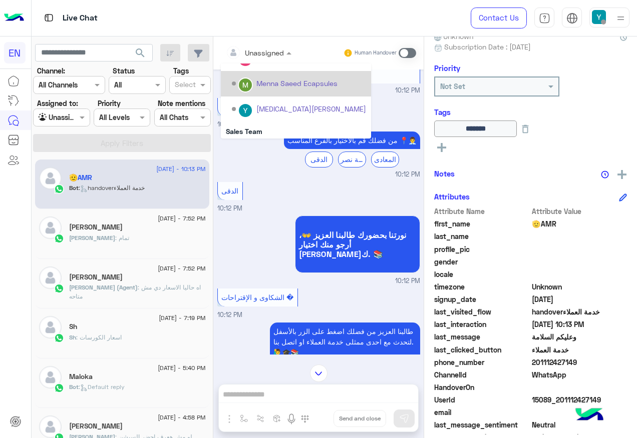
scroll to position [166, 0]
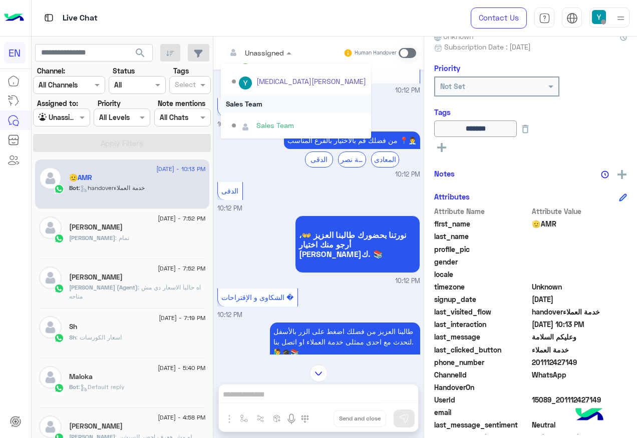
click at [263, 109] on div "Sales Team" at bounding box center [296, 104] width 150 height 19
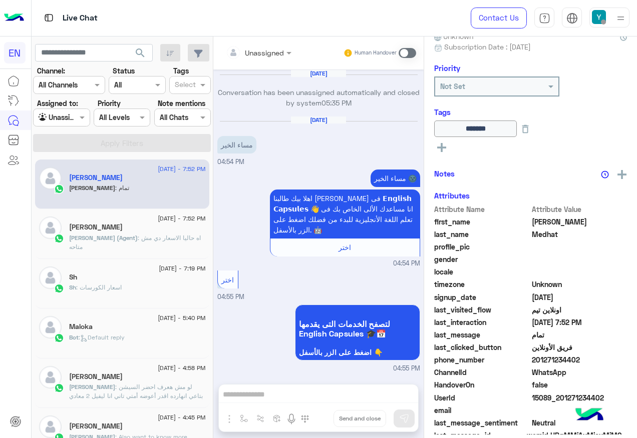
scroll to position [627, 0]
